Goal: Task Accomplishment & Management: Manage account settings

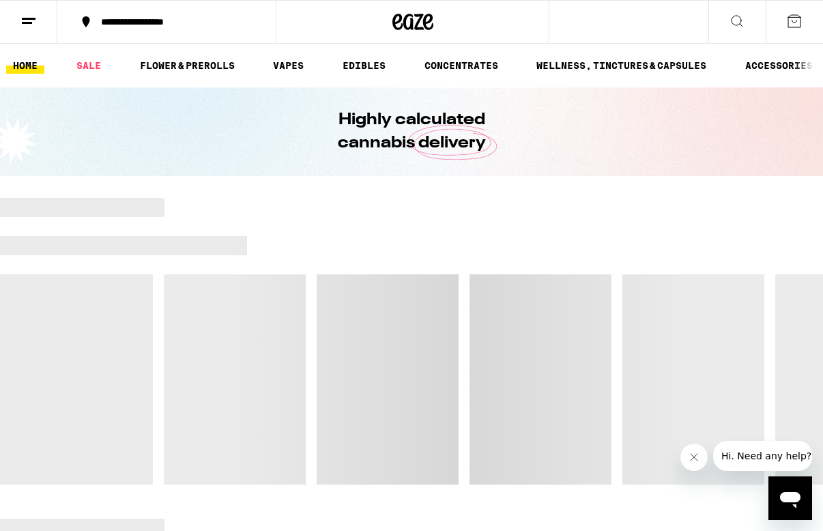
click at [29, 18] on line at bounding box center [29, 18] width 14 height 0
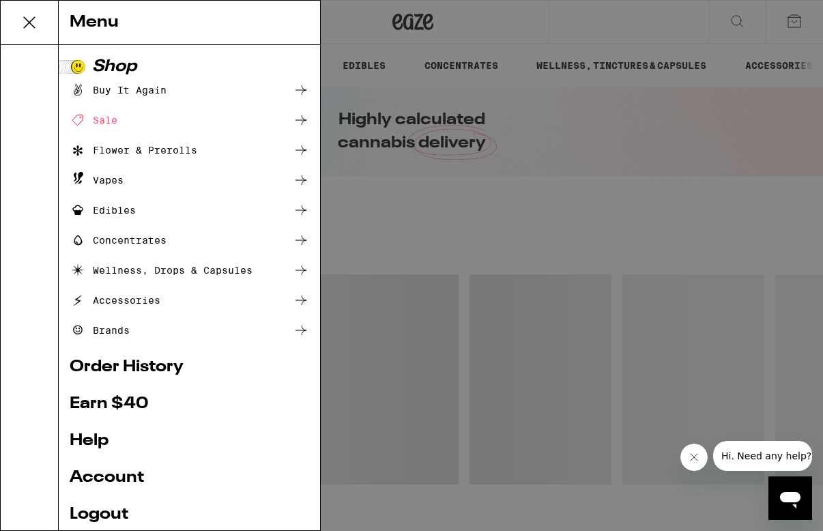
click at [111, 479] on link "Account" at bounding box center [189, 477] width 239 height 16
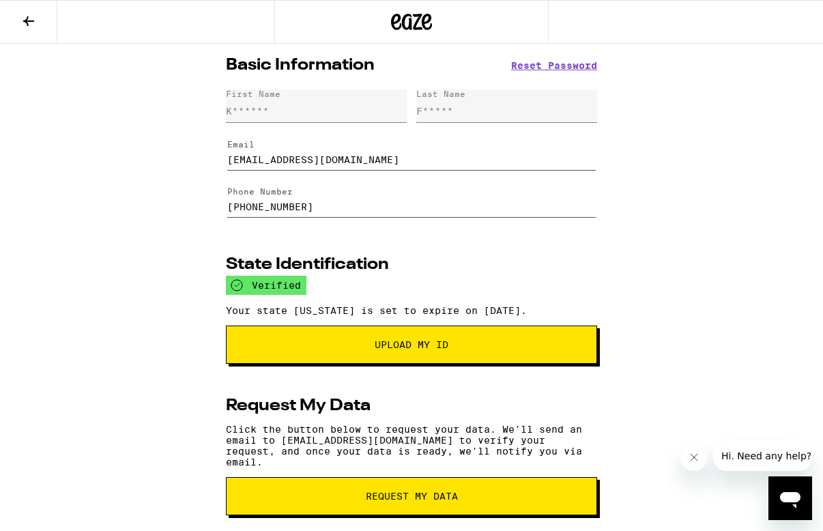
click at [18, 33] on button at bounding box center [28, 22] width 57 height 43
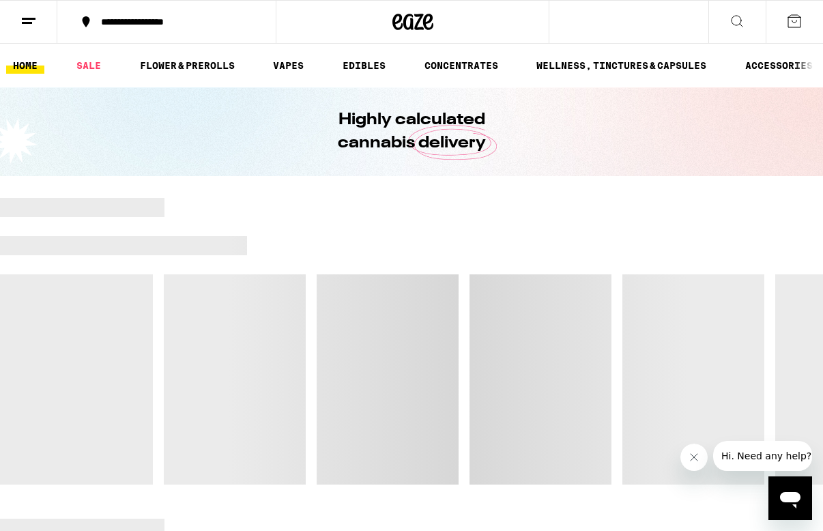
click at [28, 18] on line at bounding box center [29, 18] width 14 height 0
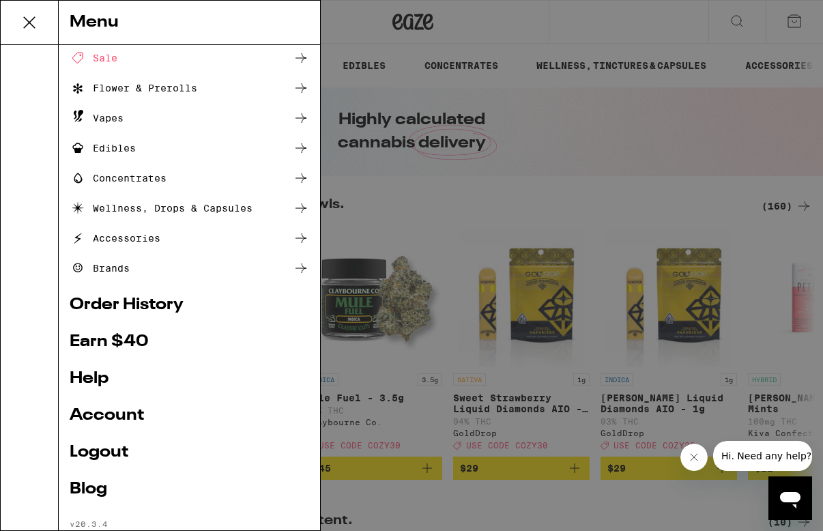
click at [105, 454] on link "Logout" at bounding box center [189, 452] width 239 height 16
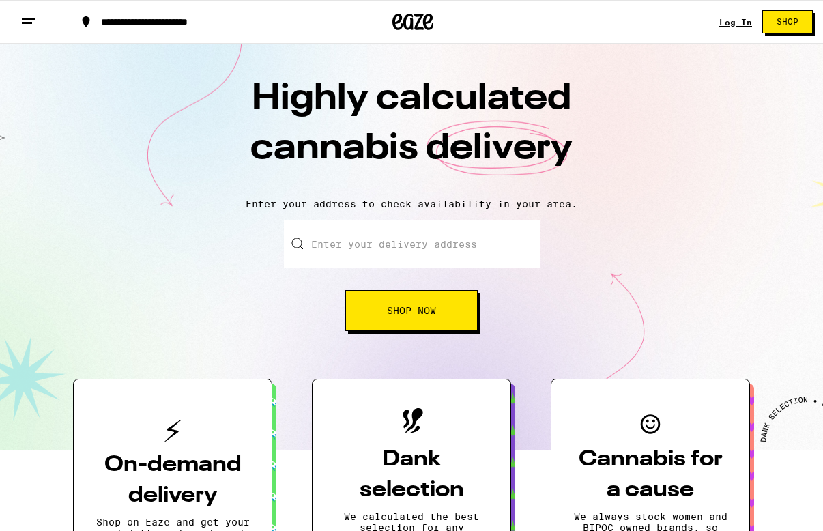
click at [736, 20] on link "Log In" at bounding box center [735, 22] width 33 height 9
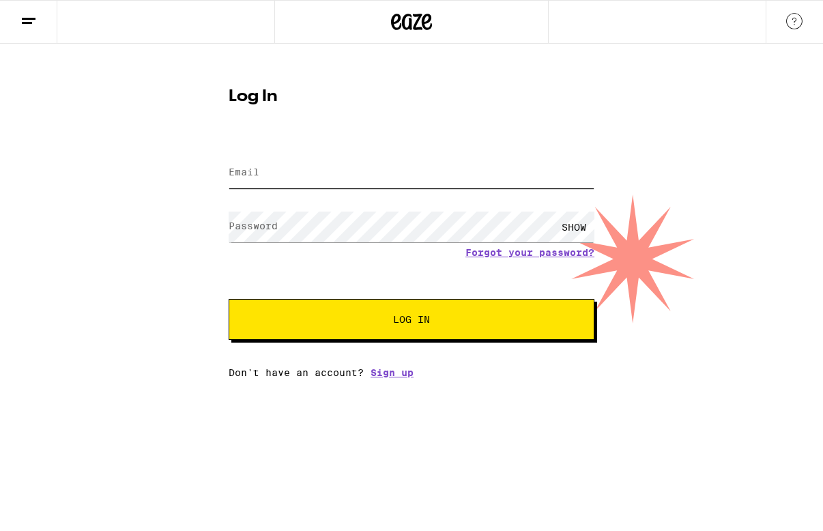
type input "[EMAIL_ADDRESS][DOMAIN_NAME]"
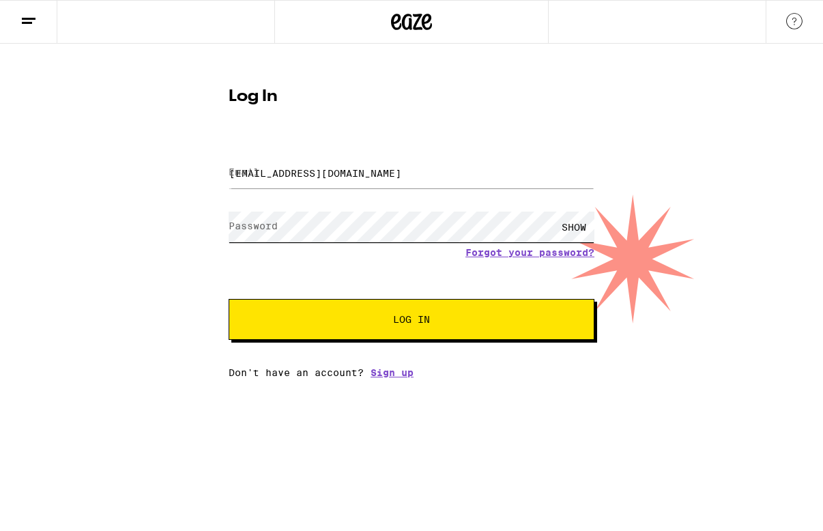
click at [411, 321] on button "Log In" at bounding box center [411, 319] width 366 height 41
